Goal: Transaction & Acquisition: Purchase product/service

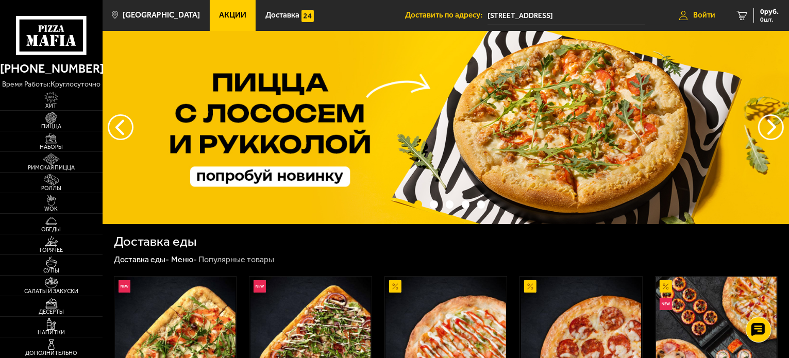
click at [707, 15] on span "Войти" at bounding box center [704, 15] width 22 height 8
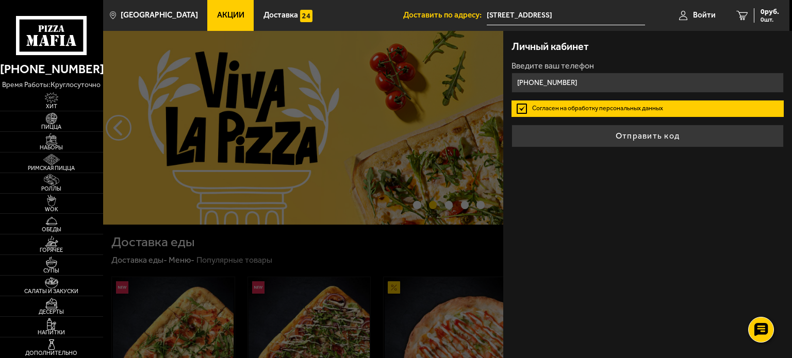
type input "[PHONE_NUMBER]"
click at [511, 125] on button "Отправить код" at bounding box center [647, 136] width 272 height 23
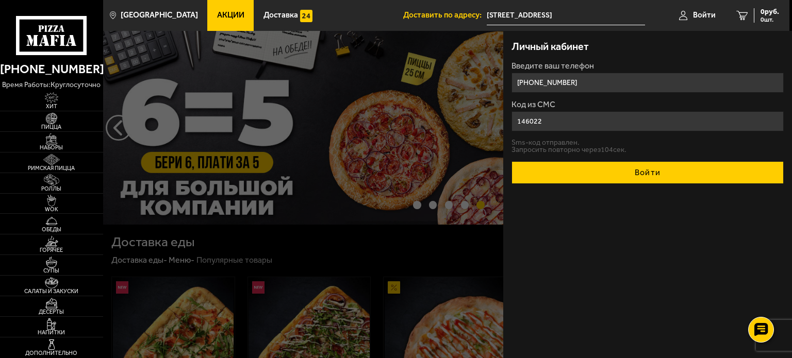
type input "146022"
click at [635, 171] on button "Войти" at bounding box center [647, 172] width 272 height 23
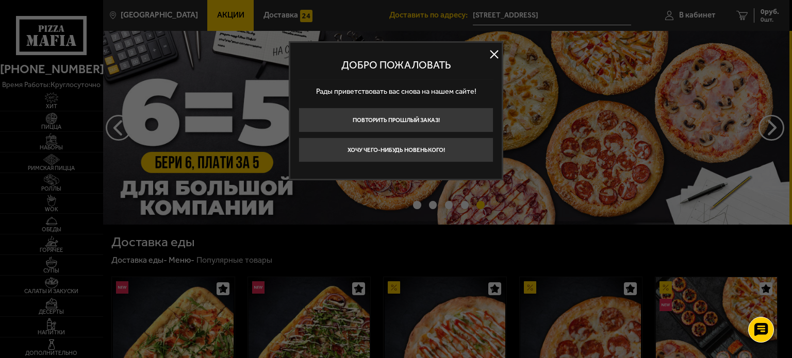
click at [491, 49] on button at bounding box center [493, 54] width 15 height 15
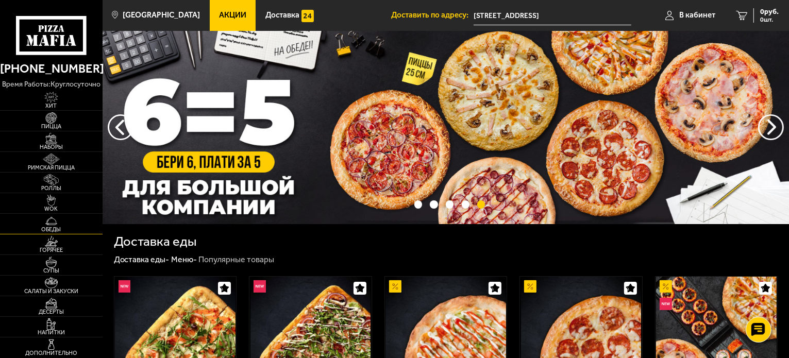
click at [59, 225] on img at bounding box center [51, 220] width 31 height 11
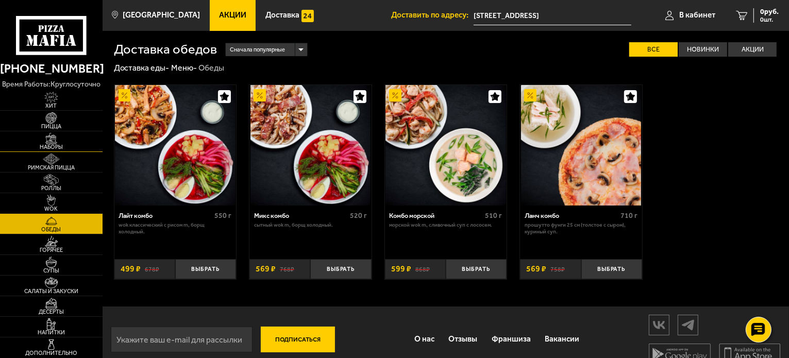
click at [62, 140] on img at bounding box center [51, 138] width 31 height 11
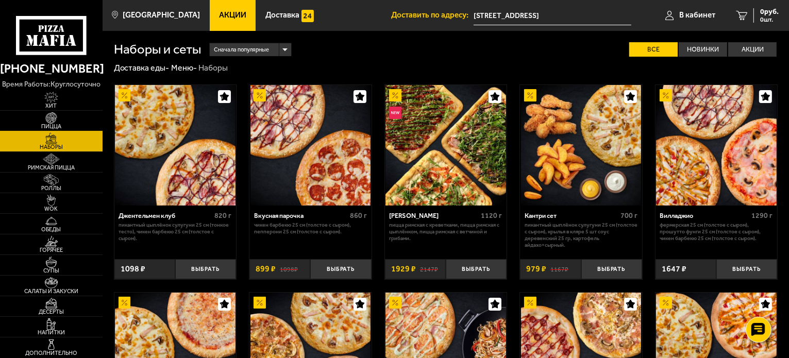
click at [57, 123] on img at bounding box center [51, 117] width 31 height 11
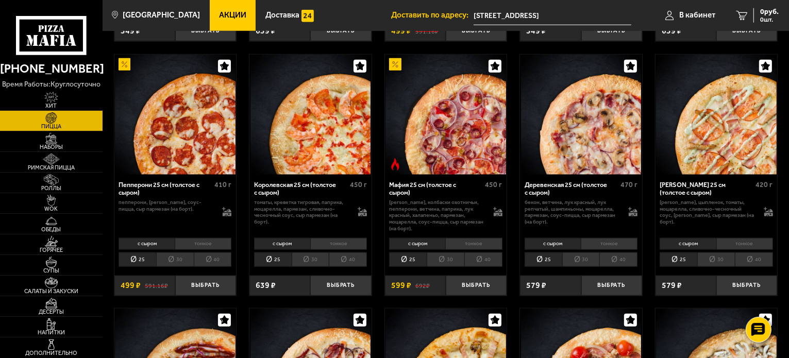
scroll to position [1031, 0]
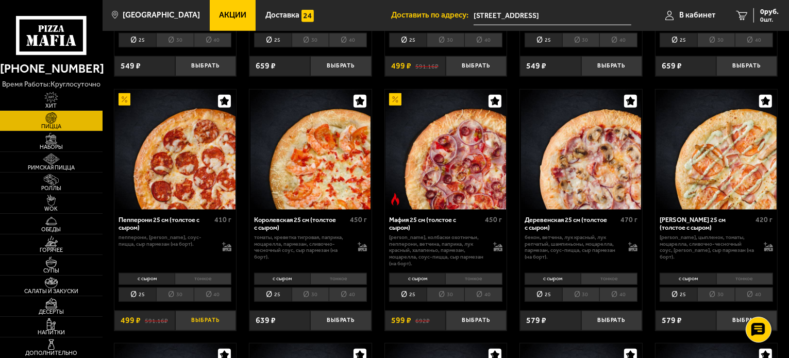
click at [225, 317] on button "Выбрать" at bounding box center [205, 321] width 61 height 20
click at [56, 227] on span "Обеды" at bounding box center [51, 230] width 103 height 6
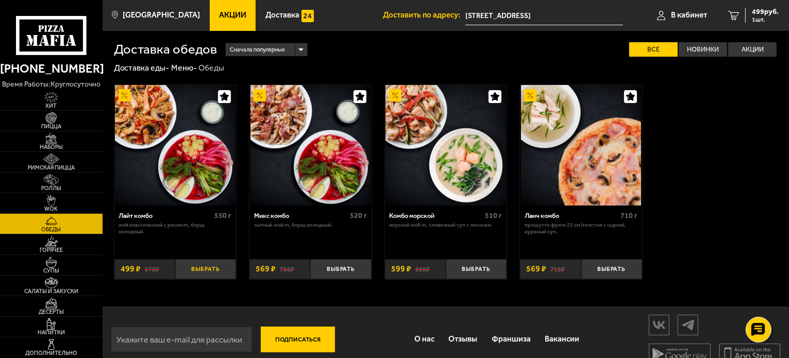
click at [220, 270] on button "Выбрать" at bounding box center [205, 269] width 61 height 20
click at [761, 15] on span "998 руб." at bounding box center [765, 11] width 27 height 7
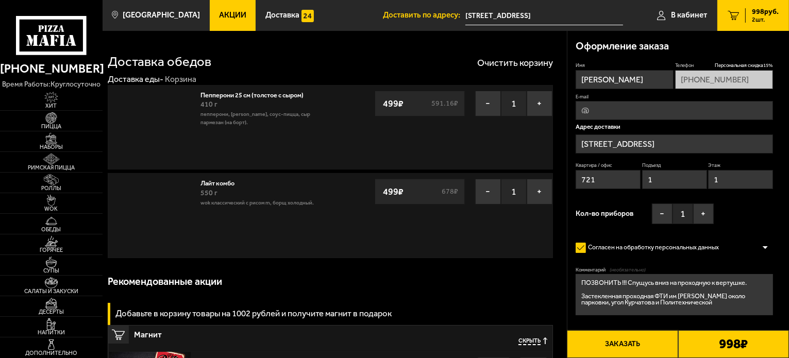
type input "[STREET_ADDRESS]"
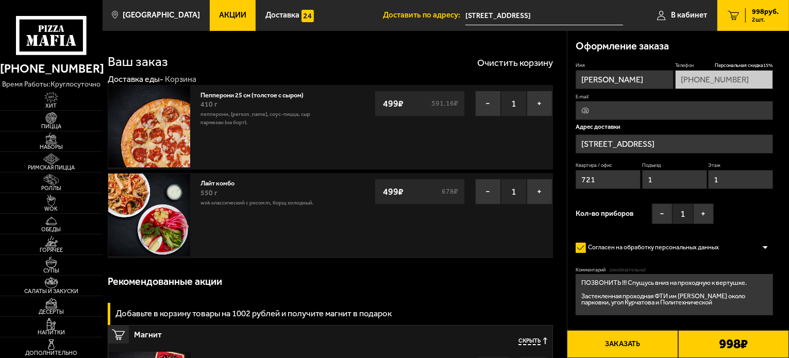
drag, startPoint x: 744, startPoint y: 184, endPoint x: 705, endPoint y: 184, distance: 39.2
click at [707, 185] on div "Квартира / [STREET_ADDRESS]" at bounding box center [674, 177] width 197 height 31
click at [748, 209] on div "Имя [PERSON_NAME] скидка 15 % [PHONE_NUMBER] E-mail Адрес доставки [STREET_ADDR…" at bounding box center [674, 146] width 197 height 168
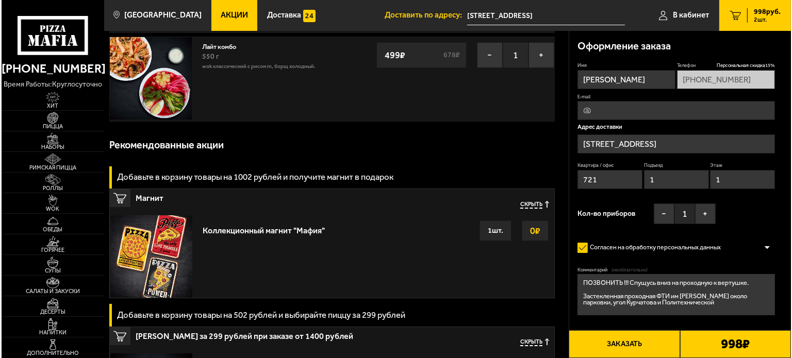
scroll to position [206, 0]
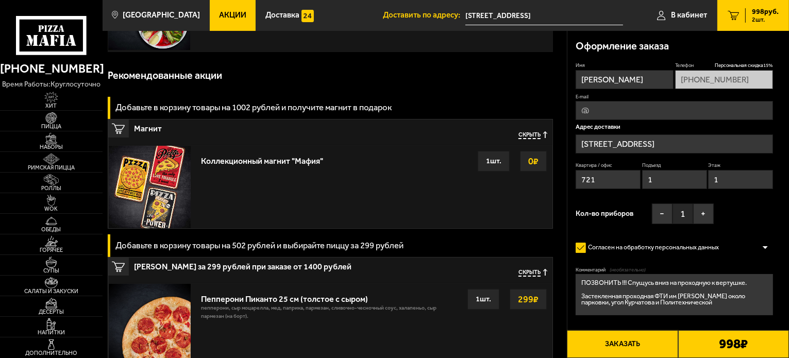
click at [656, 344] on button "Заказать" at bounding box center [622, 344] width 111 height 28
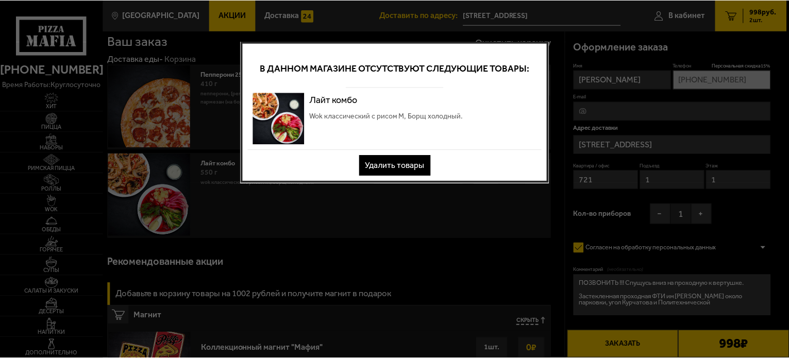
scroll to position [0, 0]
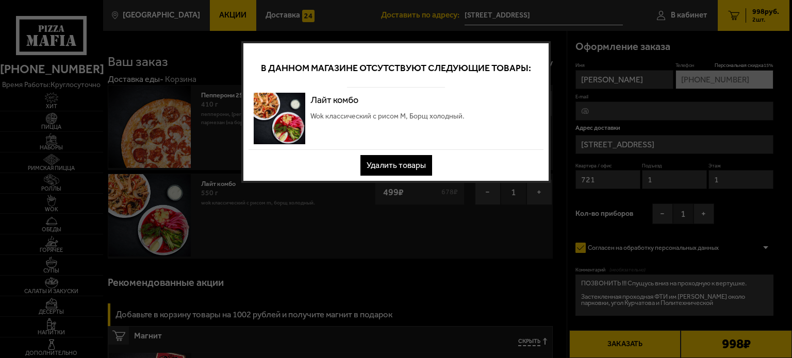
click at [416, 165] on button "Удалить товары" at bounding box center [396, 165] width 72 height 21
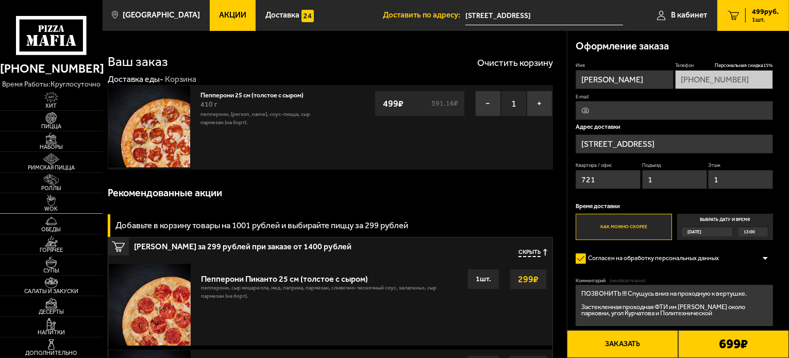
drag, startPoint x: 44, startPoint y: 200, endPoint x: 45, endPoint y: 206, distance: 5.4
click at [44, 201] on img at bounding box center [51, 200] width 31 height 11
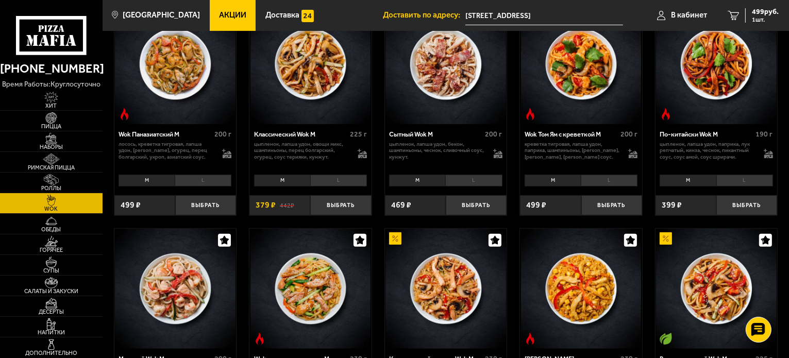
scroll to position [567, 0]
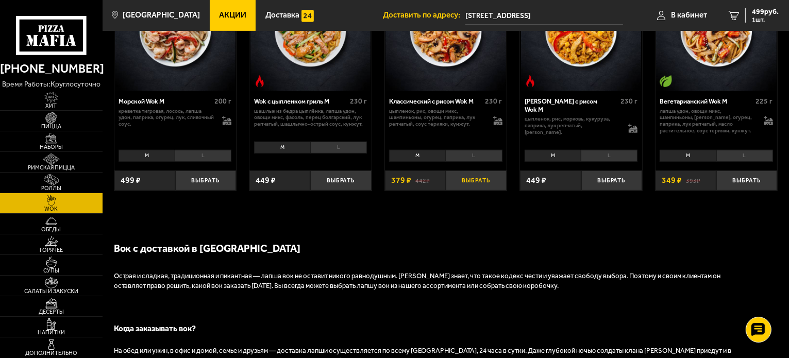
click at [465, 180] on button "Выбрать" at bounding box center [476, 181] width 61 height 20
click at [748, 9] on div "878 руб. 2 шт." at bounding box center [762, 15] width 34 height 14
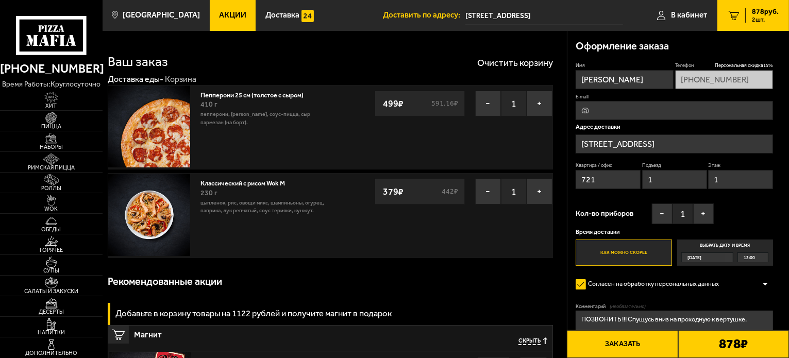
click at [631, 345] on button "Заказать" at bounding box center [622, 344] width 111 height 28
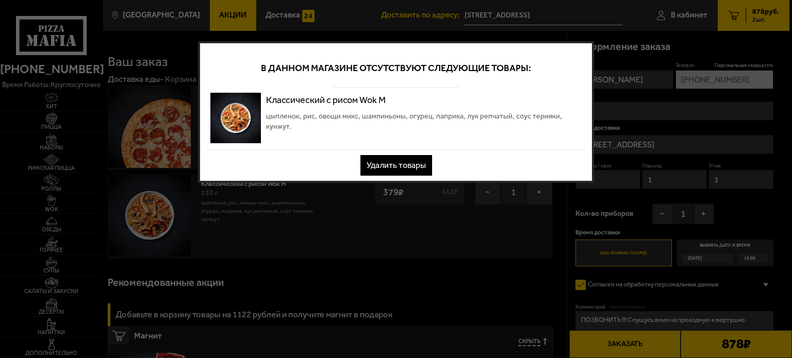
click at [372, 169] on button "Удалить товары" at bounding box center [396, 165] width 72 height 21
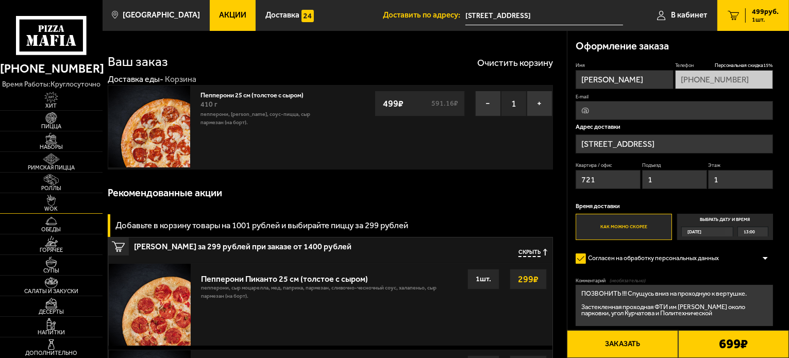
click at [54, 203] on img at bounding box center [51, 200] width 31 height 11
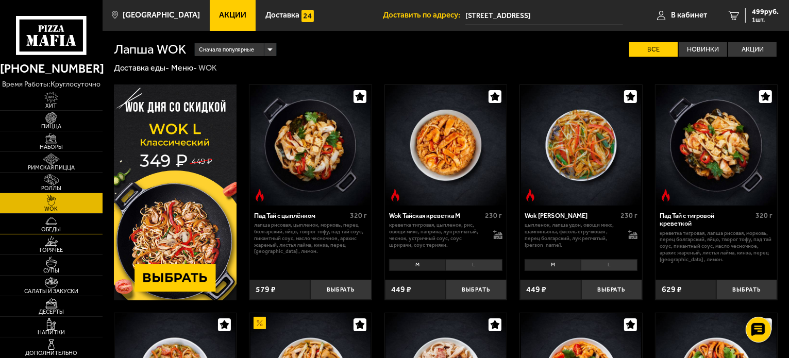
click at [58, 222] on img at bounding box center [51, 220] width 31 height 11
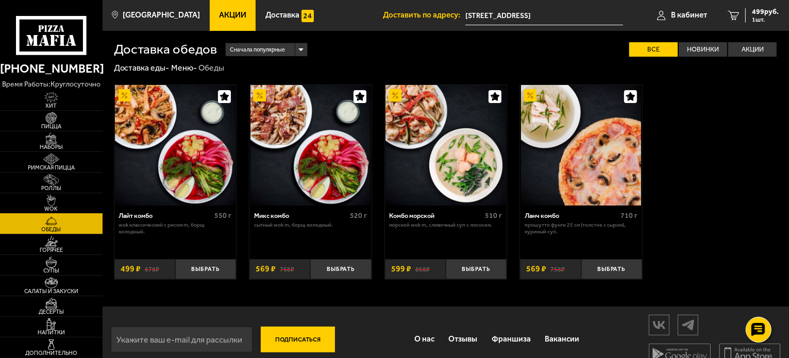
click at [62, 202] on img at bounding box center [51, 200] width 31 height 11
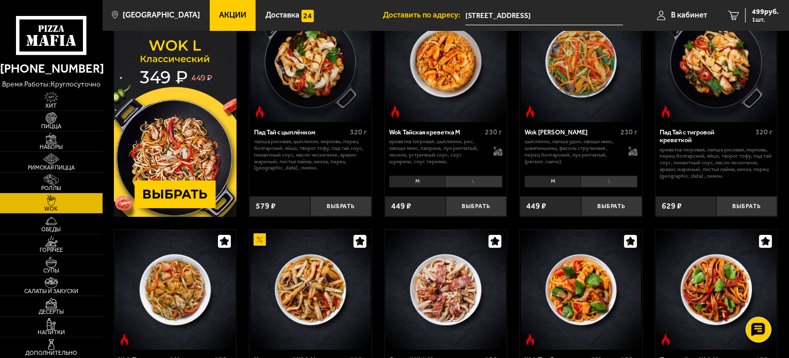
scroll to position [206, 0]
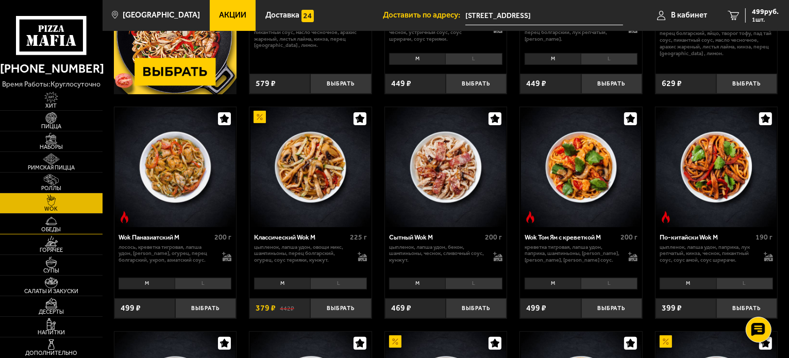
click at [61, 220] on img at bounding box center [51, 220] width 31 height 11
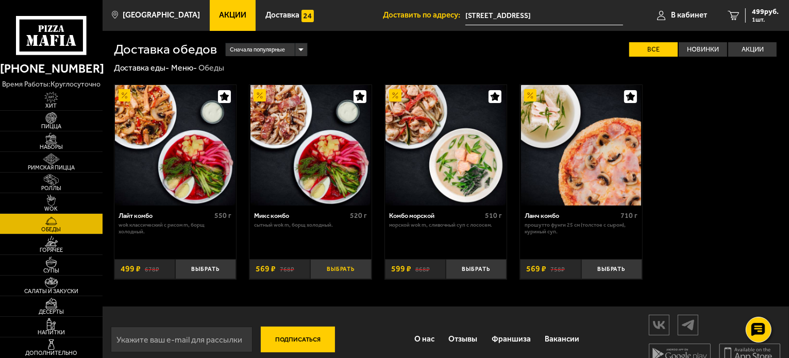
click at [344, 272] on button "Выбрать" at bounding box center [340, 269] width 61 height 20
click at [748, 14] on span "1068 руб." at bounding box center [763, 11] width 31 height 7
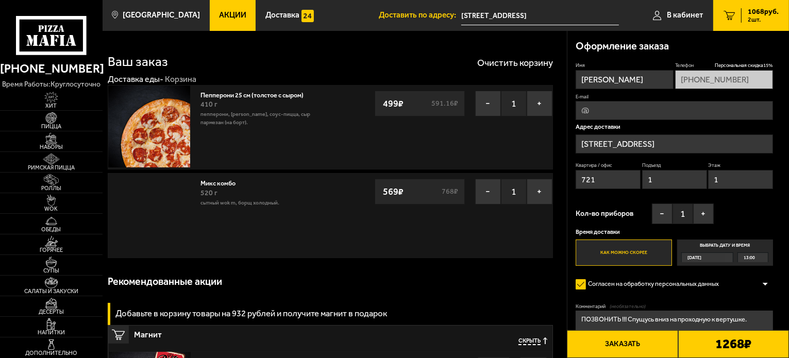
type input "[STREET_ADDRESS]"
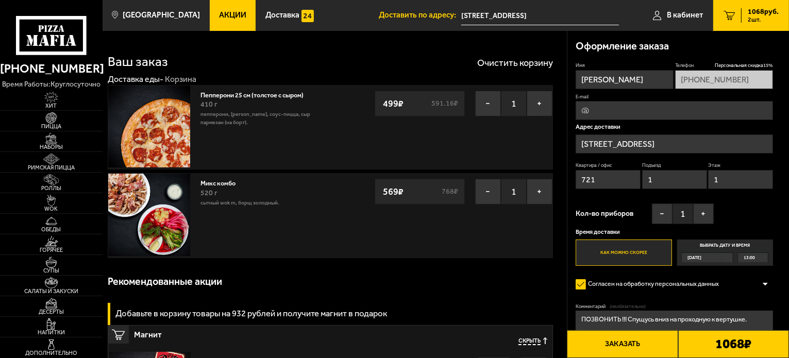
click at [644, 344] on button "Заказать" at bounding box center [622, 344] width 111 height 28
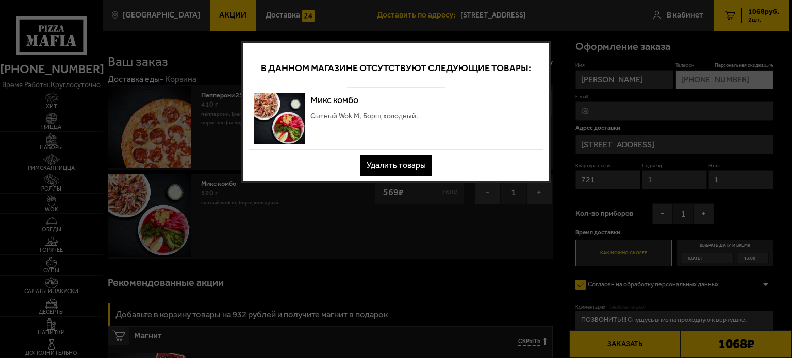
click at [414, 165] on button "Удалить товары" at bounding box center [396, 165] width 72 height 21
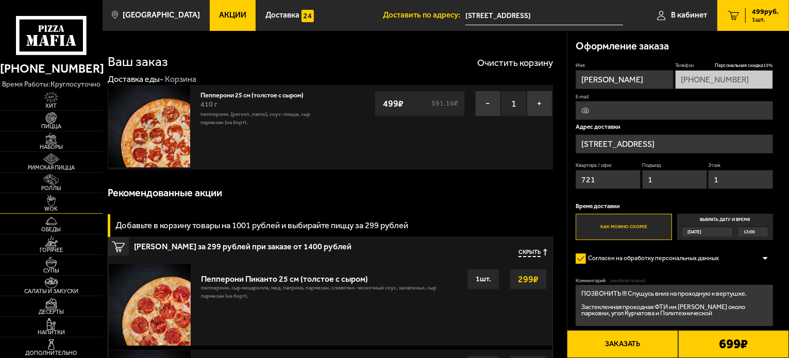
click at [47, 203] on img at bounding box center [51, 200] width 31 height 11
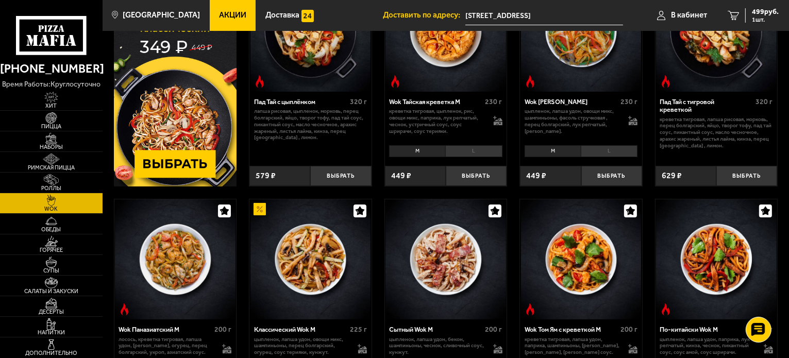
scroll to position [258, 0]
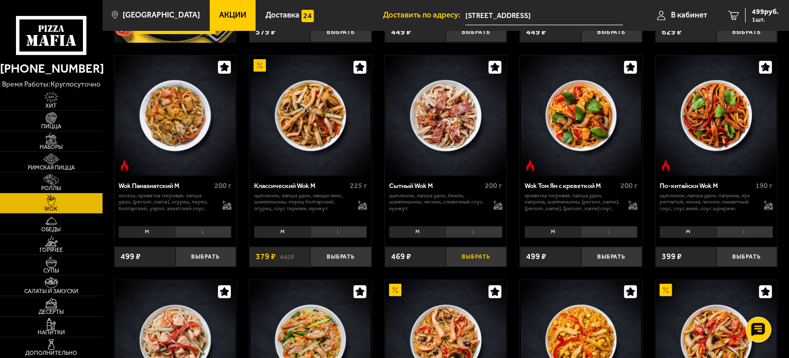
click at [484, 252] on button "Выбрать" at bounding box center [476, 257] width 61 height 20
click at [762, 11] on span "898 руб." at bounding box center [765, 11] width 27 height 7
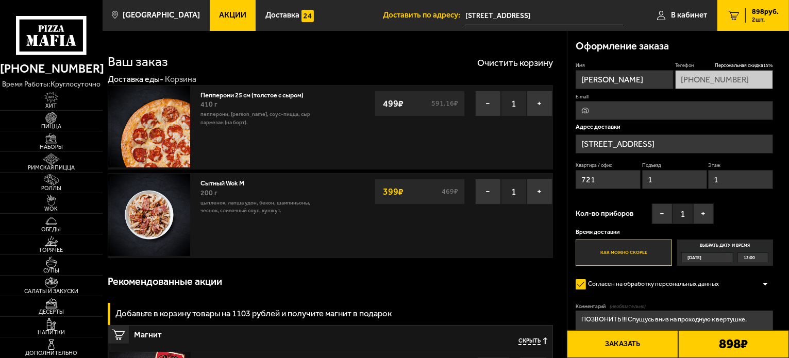
click at [634, 340] on button "Заказать" at bounding box center [622, 344] width 111 height 28
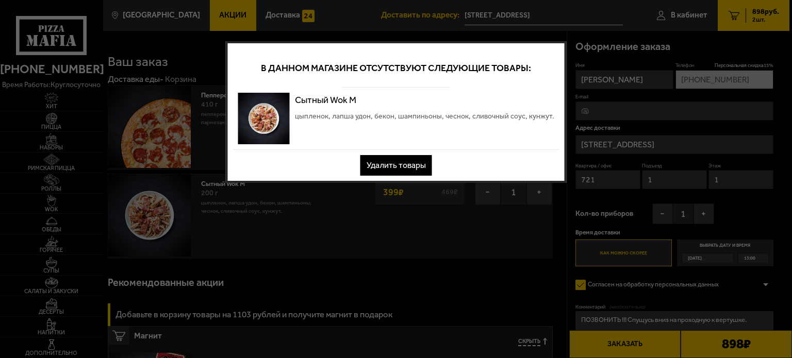
click at [417, 161] on button "Удалить товары" at bounding box center [396, 165] width 72 height 21
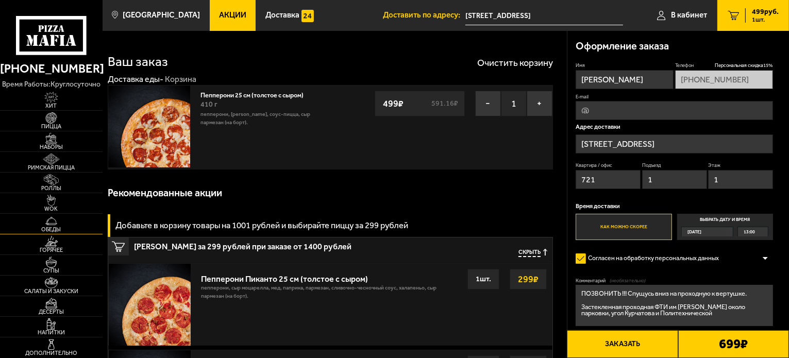
click at [60, 225] on img at bounding box center [51, 220] width 31 height 11
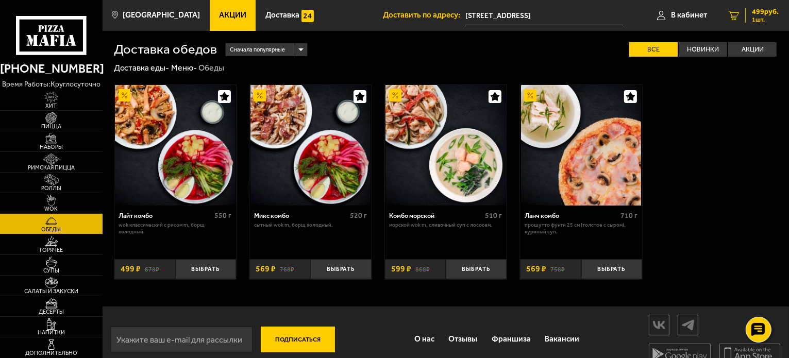
click at [775, 10] on span "499 руб." at bounding box center [765, 11] width 27 height 7
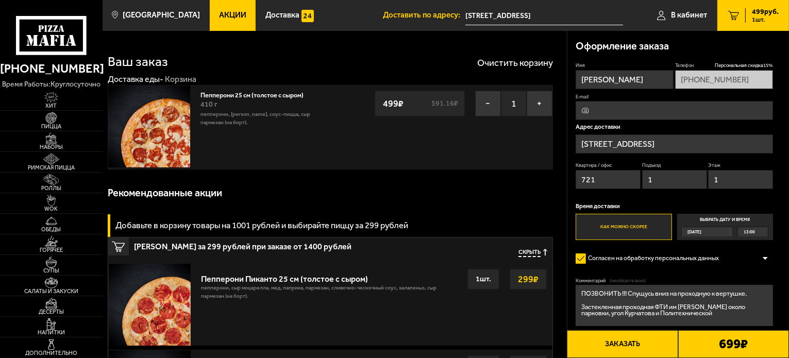
drag, startPoint x: 489, startPoint y: 105, endPoint x: 494, endPoint y: 119, distance: 14.8
click at [489, 105] on button "−" at bounding box center [488, 104] width 26 height 26
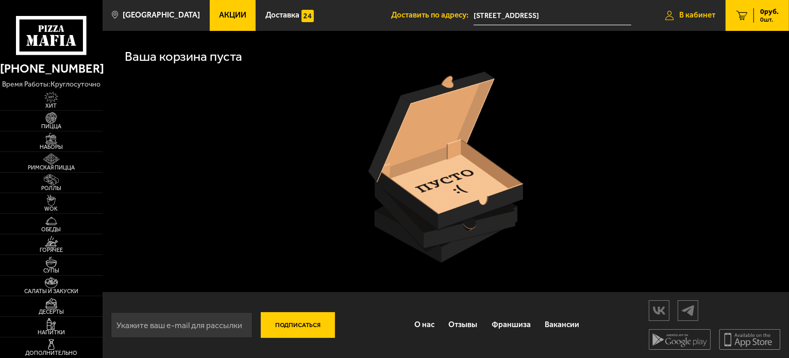
click at [682, 13] on span "В кабинет" at bounding box center [697, 15] width 36 height 8
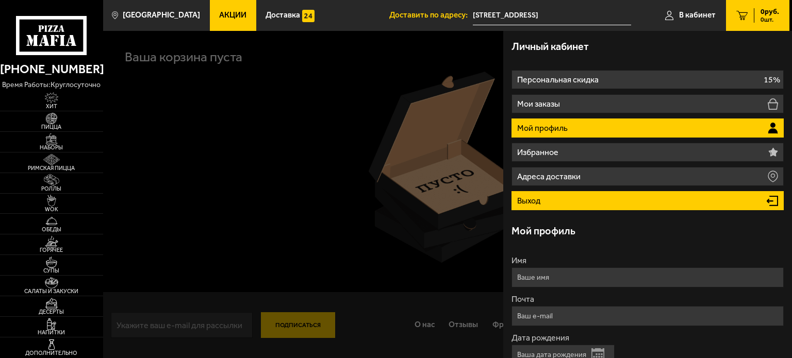
click at [546, 210] on li "Выход" at bounding box center [647, 200] width 272 height 19
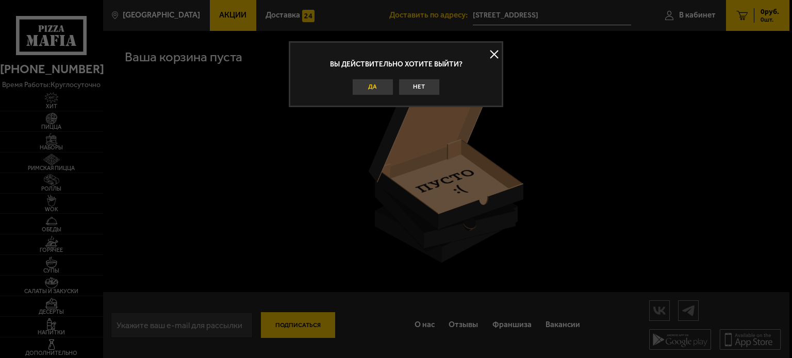
click at [379, 85] on button "Да" at bounding box center [372, 87] width 41 height 16
